Goal: Transaction & Acquisition: Purchase product/service

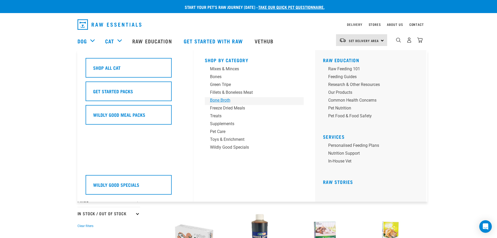
click at [219, 100] on div "Bone Broth" at bounding box center [250, 100] width 81 height 6
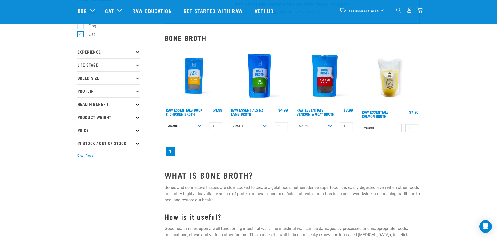
scroll to position [78, 0]
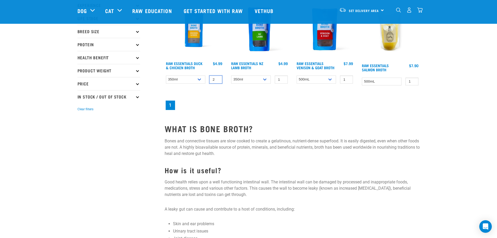
type input "2"
click at [218, 79] on input "2" at bounding box center [215, 79] width 13 height 8
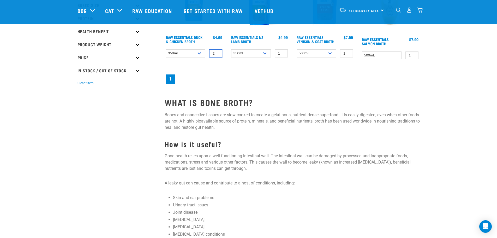
scroll to position [26, 0]
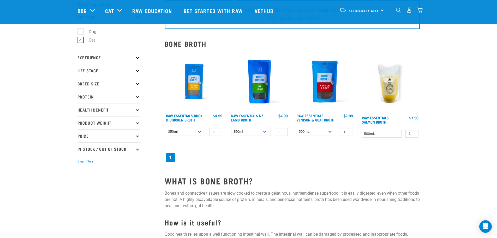
click at [239, 146] on div "Raw Essentials Duck & Chicken Broth 2 0 100 0 100 1" at bounding box center [292, 108] width 261 height 118
click at [382, 10] on div "Set Delivery Area [GEOGRAPHIC_DATA]" at bounding box center [361, 10] width 51 height 12
click at [350, 25] on link "[GEOGRAPHIC_DATA]" at bounding box center [361, 24] width 50 height 11
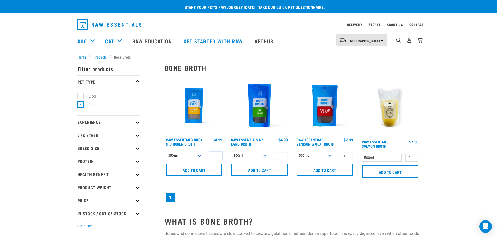
type input "2"
click at [217, 154] on input "2" at bounding box center [215, 156] width 13 height 8
drag, startPoint x: 205, startPoint y: 167, endPoint x: 229, endPoint y: 141, distance: 35.3
click at [205, 167] on input "Add to cart" at bounding box center [194, 169] width 57 height 13
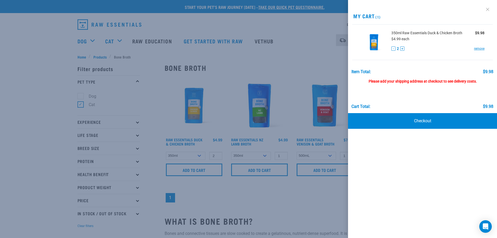
click at [487, 9] on link at bounding box center [487, 9] width 8 height 8
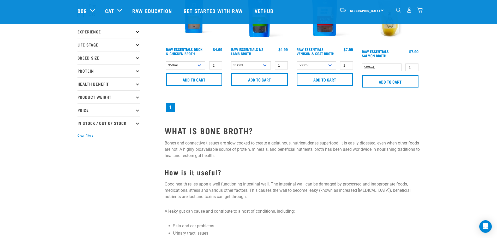
scroll to position [52, 0]
click at [138, 70] on icon at bounding box center [137, 70] width 3 height 3
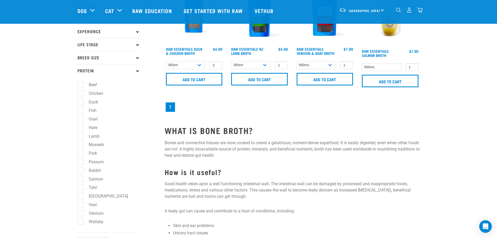
click at [81, 93] on label "Chicken" at bounding box center [92, 93] width 25 height 7
click at [81, 93] on input "Chicken" at bounding box center [78, 92] width 3 height 3
checkbox input "true"
click at [83, 103] on label "Duck" at bounding box center [90, 102] width 20 height 7
click at [81, 103] on input "Duck" at bounding box center [78, 100] width 3 height 3
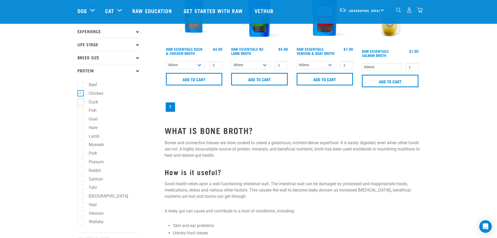
checkbox input "true"
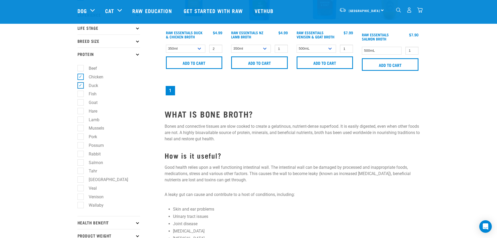
scroll to position [130, 0]
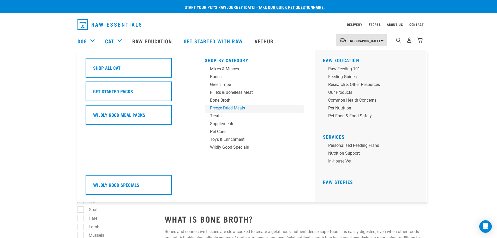
click at [237, 107] on div "Freeze Dried Meals" at bounding box center [250, 108] width 81 height 6
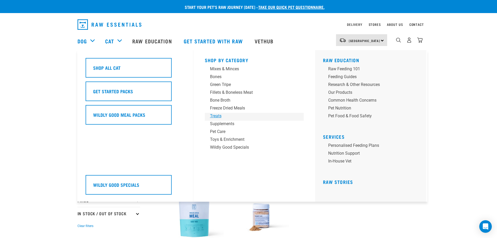
click at [217, 115] on div "Treats" at bounding box center [250, 116] width 81 height 6
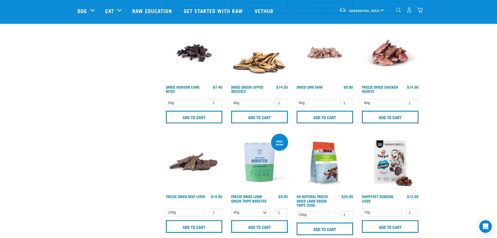
scroll to position [261, 0]
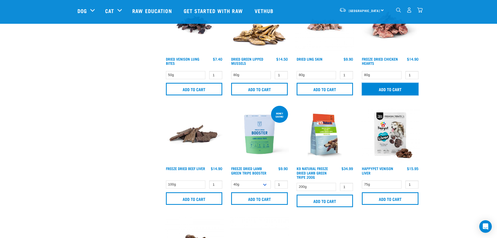
click at [389, 89] on input "Add to cart" at bounding box center [390, 89] width 57 height 13
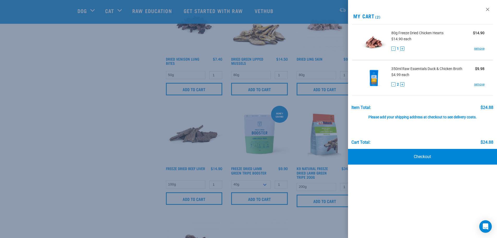
click at [381, 59] on div at bounding box center [248, 119] width 497 height 238
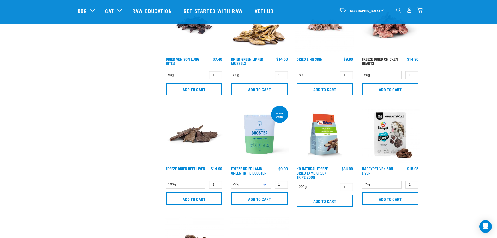
click at [366, 60] on link "Freeze Dried Chicken Hearts" at bounding box center [380, 61] width 36 height 6
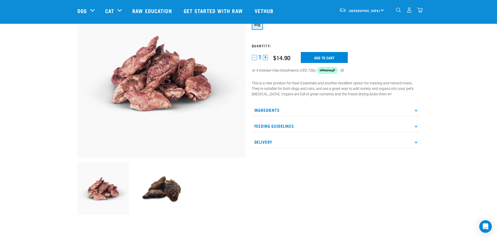
scroll to position [52, 0]
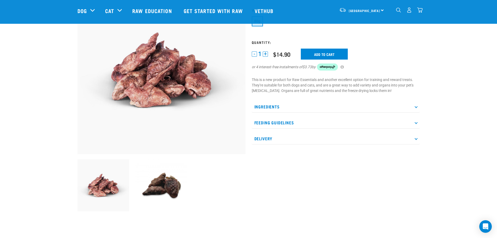
click at [416, 122] on icon at bounding box center [416, 122] width 3 height 3
click at [417, 107] on p "Ingredients" at bounding box center [336, 107] width 168 height 12
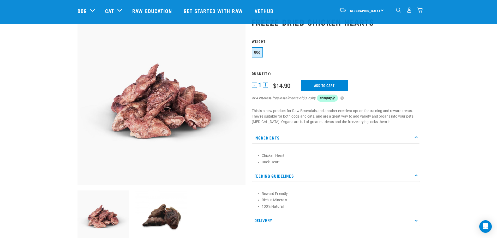
scroll to position [0, 0]
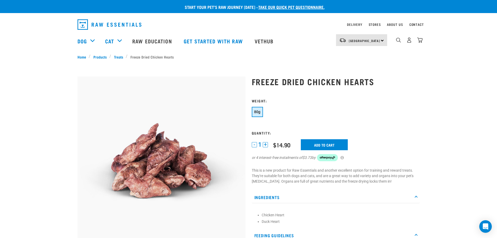
click at [265, 144] on button "+" at bounding box center [265, 144] width 5 height 5
click at [328, 144] on input "Add to cart" at bounding box center [324, 144] width 47 height 11
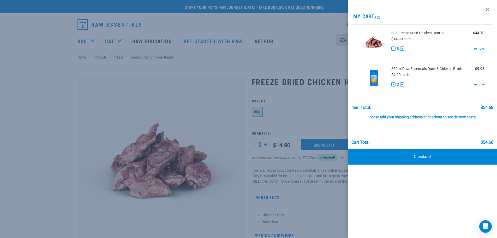
click at [394, 49] on button "-" at bounding box center [393, 48] width 4 height 4
drag, startPoint x: 424, startPoint y: 158, endPoint x: 415, endPoint y: 155, distance: 9.7
click at [424, 158] on link "Checkout" at bounding box center [422, 157] width 149 height 16
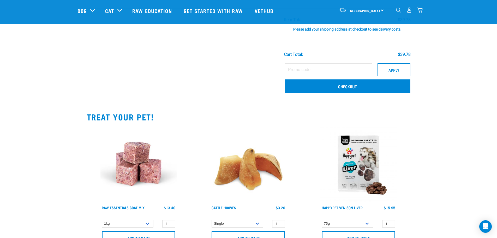
scroll to position [157, 0]
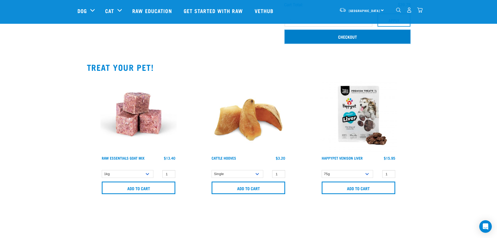
click at [351, 35] on link "Checkout" at bounding box center [348, 37] width 126 height 14
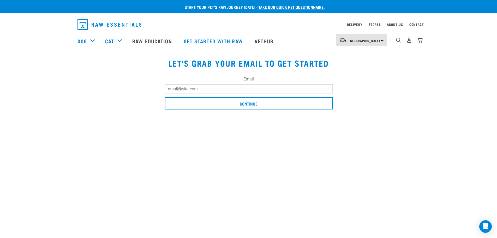
click at [191, 88] on input "Email" at bounding box center [249, 88] width 168 height 9
type input "susan@pendragon.co.nz"
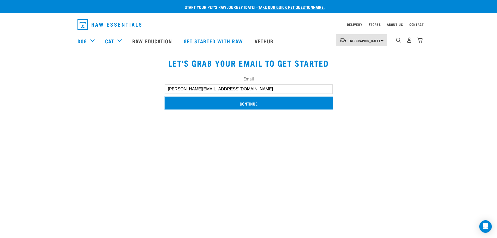
drag, startPoint x: 246, startPoint y: 102, endPoint x: 226, endPoint y: 103, distance: 19.8
click at [246, 102] on input "Continue" at bounding box center [249, 103] width 168 height 13
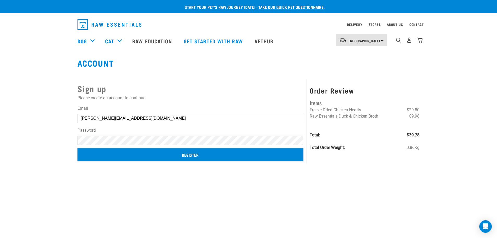
click at [192, 155] on input "Register" at bounding box center [190, 154] width 226 height 13
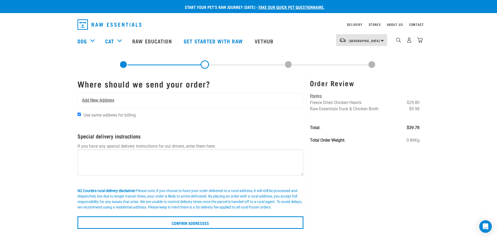
click at [113, 97] on span "Add New Address" at bounding box center [98, 100] width 32 height 6
click at [116, 100] on div "Add New Address" at bounding box center [191, 100] width 226 height 15
click at [125, 100] on div "Add New Address" at bounding box center [191, 100] width 226 height 15
click at [93, 99] on span "Add New Address" at bounding box center [98, 100] width 32 height 6
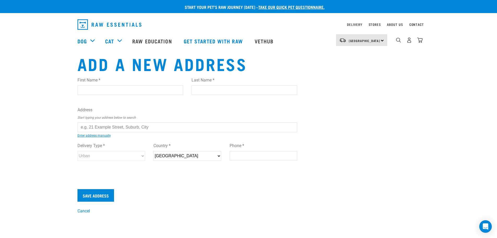
drag, startPoint x: 97, startPoint y: 87, endPoint x: 96, endPoint y: 93, distance: 5.8
click at [97, 87] on input "First Name *" at bounding box center [130, 89] width 106 height 9
click at [211, 111] on label "Address" at bounding box center [187, 110] width 220 height 6
click at [120, 126] on input "text" at bounding box center [187, 126] width 220 height 9
click at [94, 88] on input "First Name *" at bounding box center [130, 89] width 106 height 9
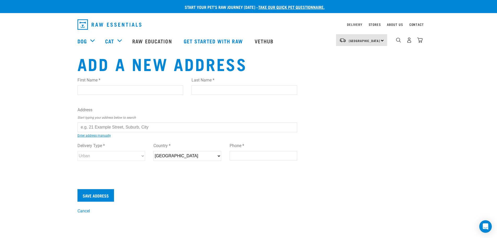
type input "[PERSON_NAME]"
type input "Mottram"
type input "[STREET_ADDRESS]"
type input "Titirangi, [GEOGRAPHIC_DATA]"
type input "0604"
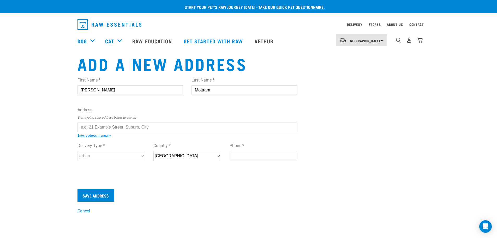
type input "0272164536"
click at [104, 120] on div "First Name * [PERSON_NAME] Last Name * Mottram Address Start typing your addres…" at bounding box center [187, 124] width 220 height 102
click at [104, 127] on input "text" at bounding box center [187, 126] width 220 height 9
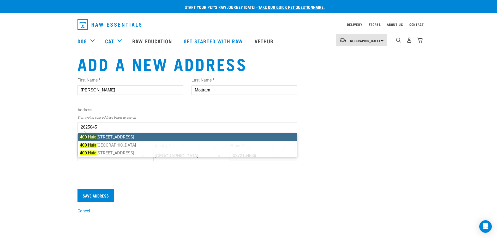
drag, startPoint x: 133, startPoint y: 138, endPoint x: 133, endPoint y: 142, distance: 3.7
click at [132, 139] on ul "[STREET_ADDRESS] [STREET_ADDRESS][GEOGRAPHIC_DATA] [STREET_ADDRESS]" at bounding box center [187, 145] width 220 height 24
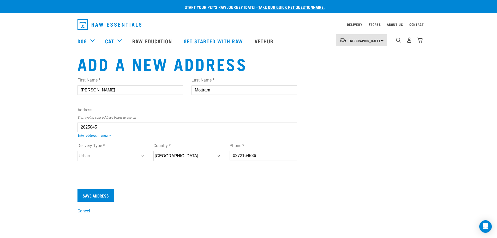
type input "[STREET_ADDRESS]"
type input "Titirangi"
type input "[GEOGRAPHIC_DATA]"
select select "AUK"
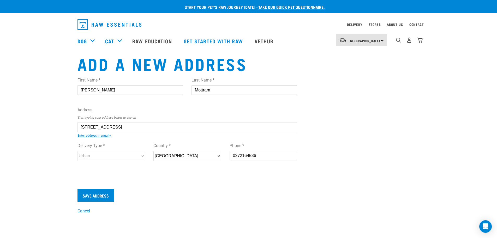
select select "Urban"
type input "400 Huia Road, Titirangi, Auckland 0604"
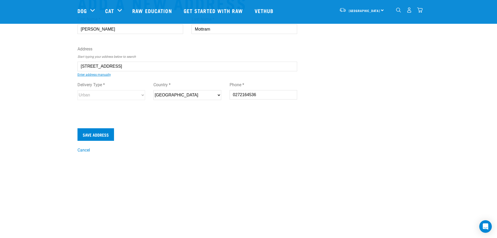
scroll to position [52, 0]
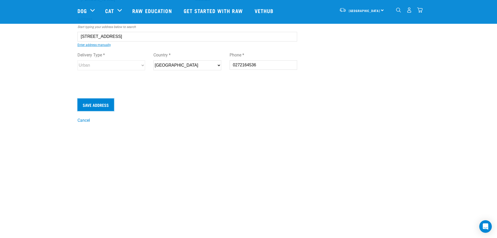
drag, startPoint x: 99, startPoint y: 106, endPoint x: 119, endPoint y: 107, distance: 19.9
click at [99, 106] on input "Save Address" at bounding box center [95, 104] width 37 height 13
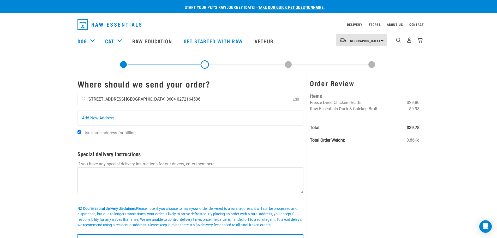
click at [83, 100] on div "[PERSON_NAME] [STREET_ADDRESS] [GEOGRAPHIC_DATA] 0604 0272164536" at bounding box center [141, 99] width 127 height 13
click at [82, 98] on input "radio" at bounding box center [83, 98] width 3 height 3
radio input "true"
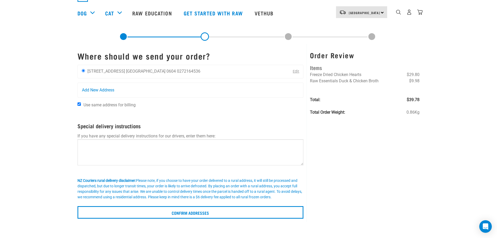
scroll to position [78, 0]
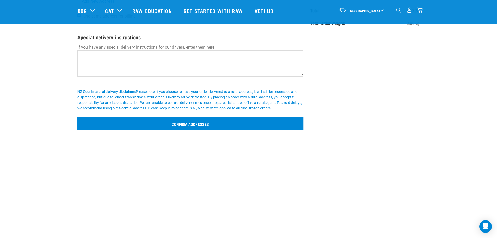
drag, startPoint x: 183, startPoint y: 124, endPoint x: 202, endPoint y: 123, distance: 19.9
click at [183, 124] on input "Confirm addresses" at bounding box center [190, 123] width 226 height 13
